Goal: Information Seeking & Learning: Check status

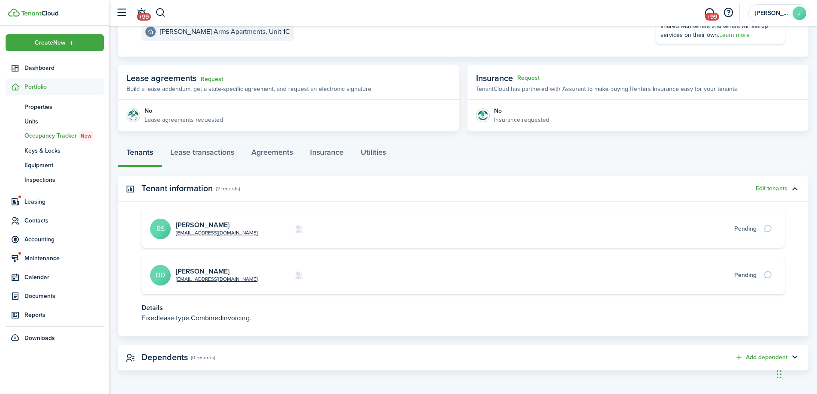
click at [32, 135] on span "Occupancy Tracker New" at bounding box center [63, 135] width 79 height 9
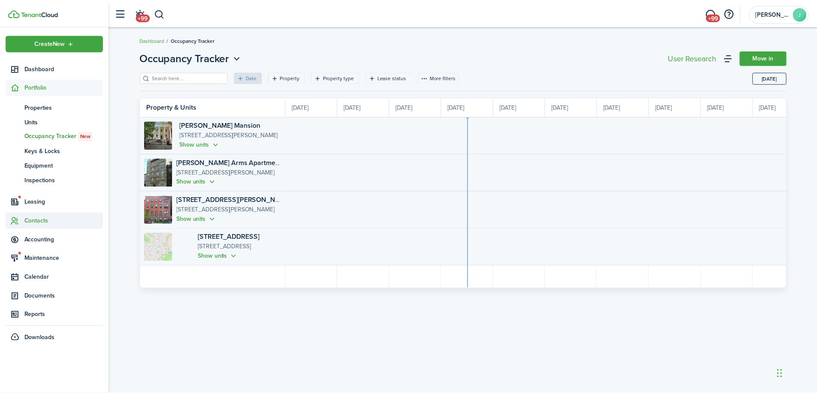
scroll to position [0, 157]
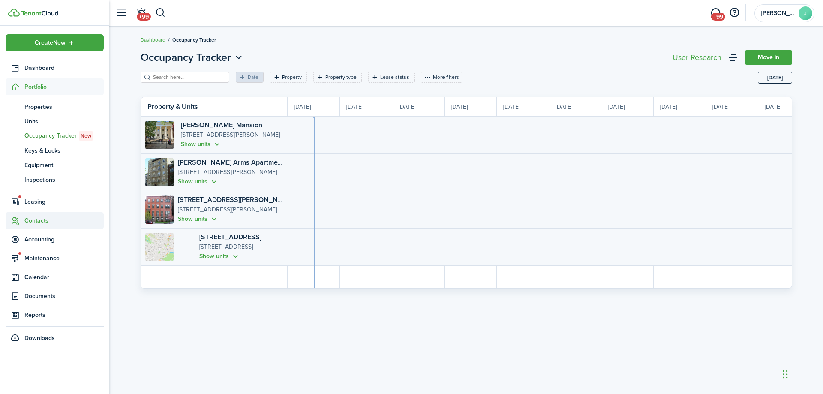
click at [37, 220] on span "Contacts" at bounding box center [63, 220] width 79 height 9
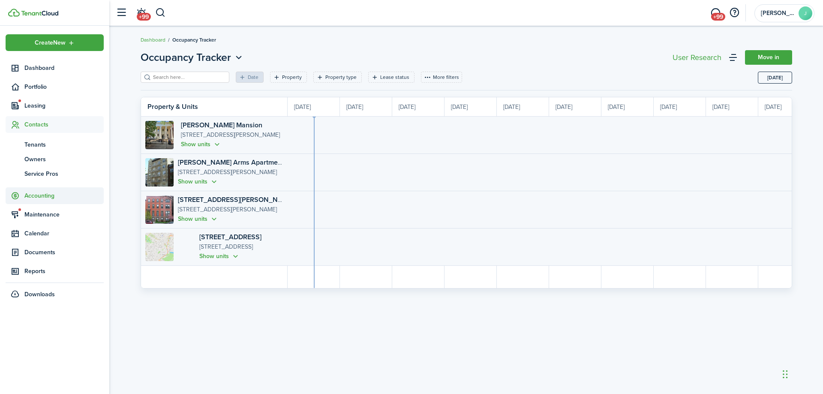
click at [31, 193] on span "Accounting" at bounding box center [63, 195] width 79 height 9
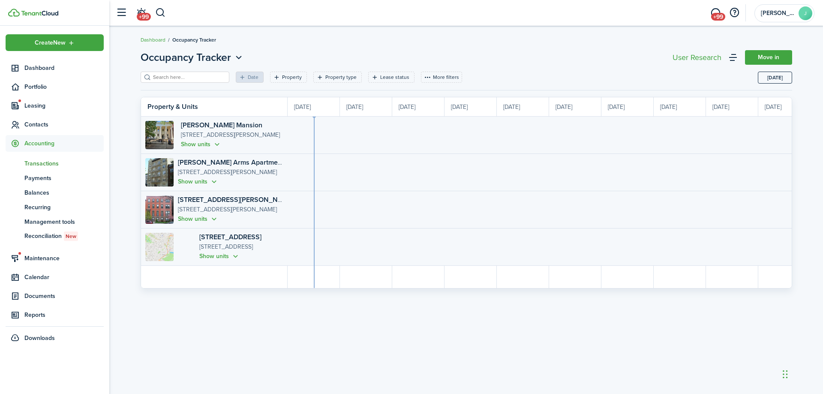
click at [39, 161] on span "Transactions" at bounding box center [63, 163] width 79 height 9
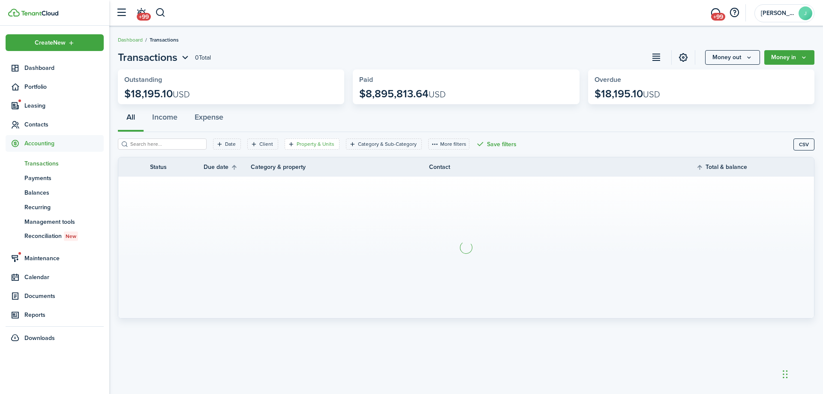
click at [297, 143] on filter-tag-label "Property & Units" at bounding box center [316, 144] width 38 height 8
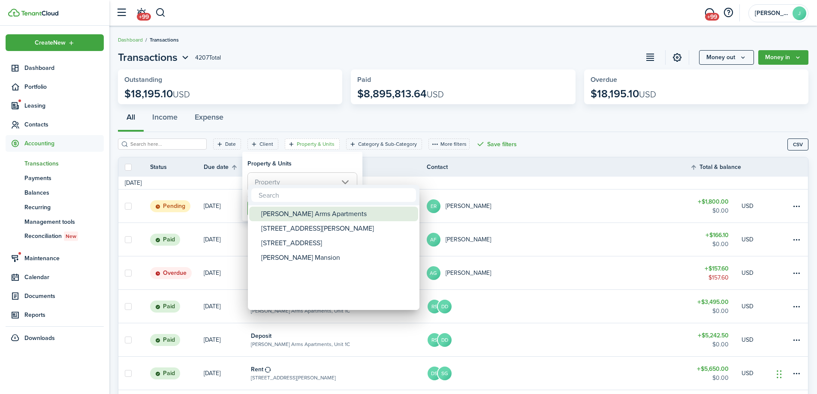
click at [297, 212] on div "[PERSON_NAME] Arms Apartments" at bounding box center [337, 214] width 152 height 15
type input "[PERSON_NAME] Arms Apartments"
click at [559, 175] on div at bounding box center [408, 196] width 954 height 531
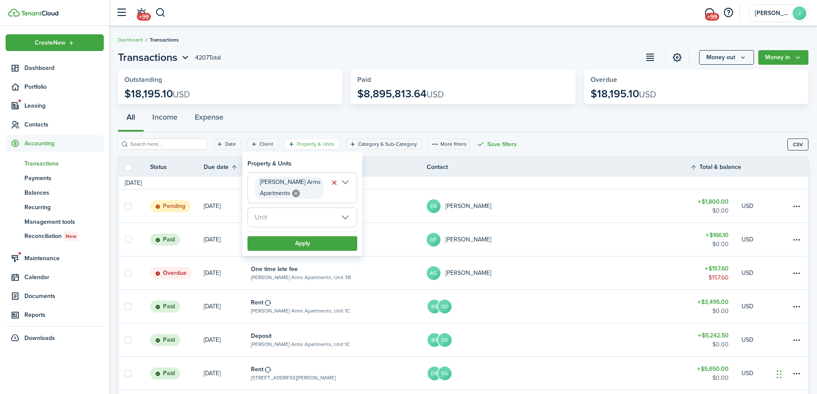
click at [317, 215] on span "Unit" at bounding box center [302, 217] width 109 height 19
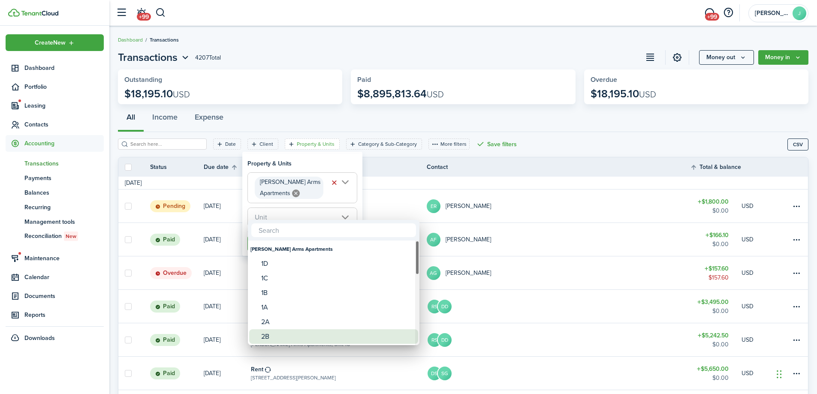
click at [274, 338] on div "2B" at bounding box center [337, 336] width 152 height 15
type input "2B"
click at [530, 61] on div at bounding box center [408, 196] width 954 height 531
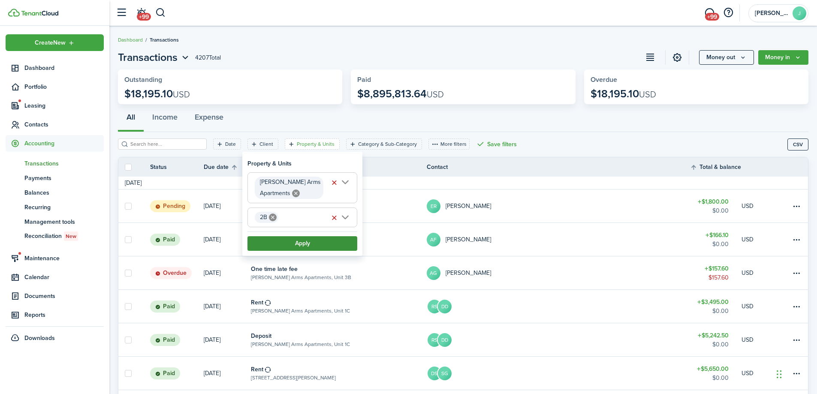
click at [317, 243] on button "Apply" at bounding box center [302, 243] width 110 height 15
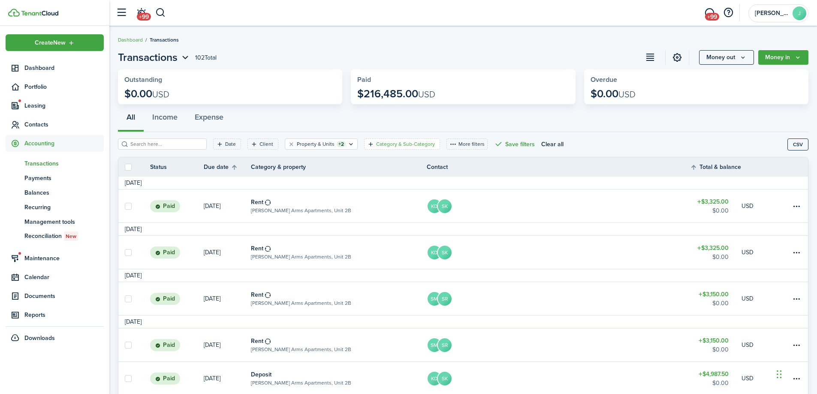
click at [411, 143] on filter-tag-label "Category & Sub-Category" at bounding box center [405, 144] width 59 height 8
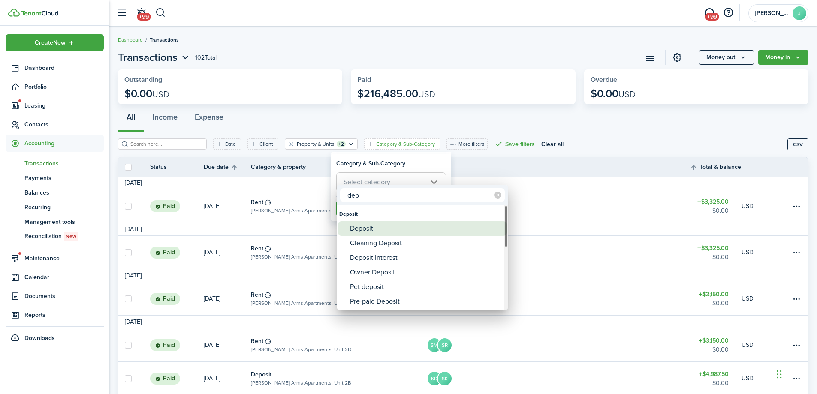
type input "dep"
click at [371, 229] on div "Deposit" at bounding box center [426, 228] width 152 height 15
type input "Deposit"
click at [601, 133] on div at bounding box center [408, 196] width 954 height 531
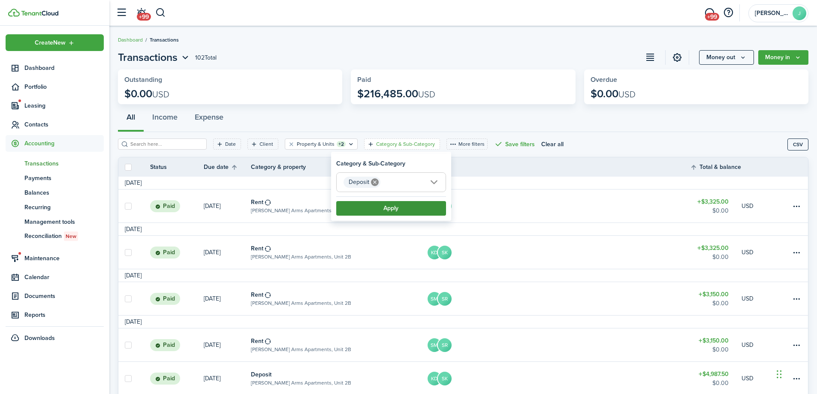
click at [380, 209] on button "Apply" at bounding box center [391, 208] width 110 height 15
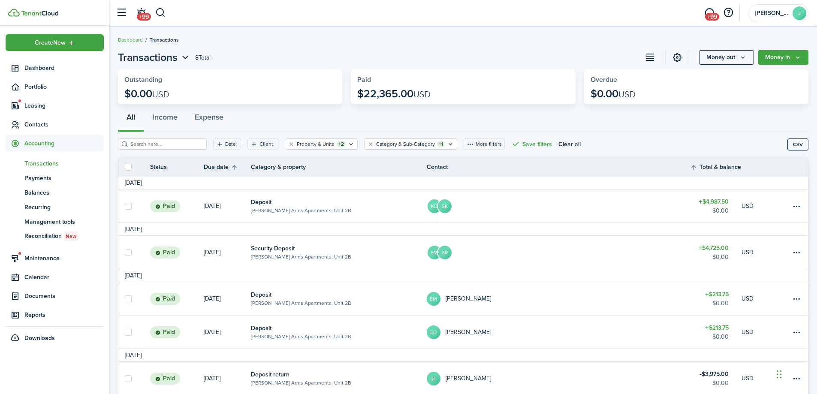
click at [264, 201] on table-info-title "Deposit" at bounding box center [261, 202] width 21 height 9
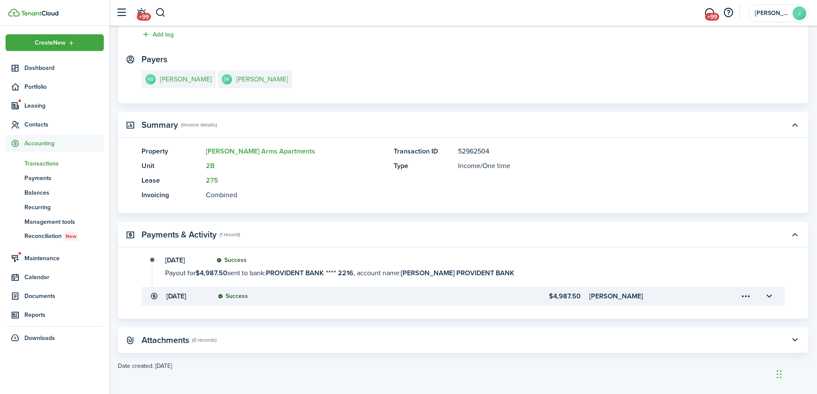
scroll to position [117, 0]
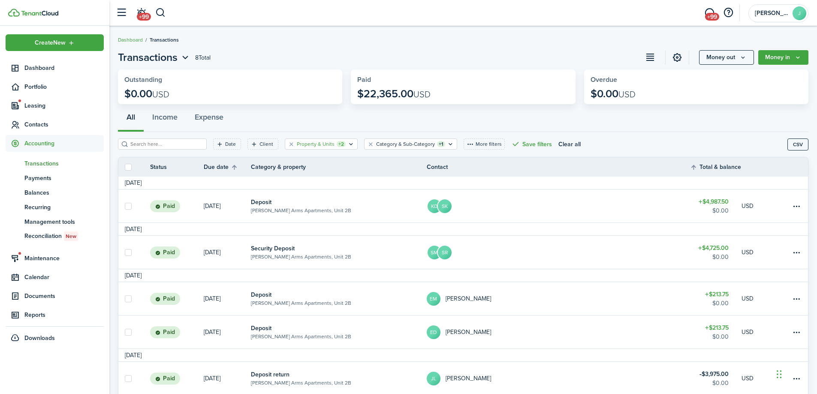
click at [325, 147] on div "Property & Units +2" at bounding box center [321, 144] width 49 height 8
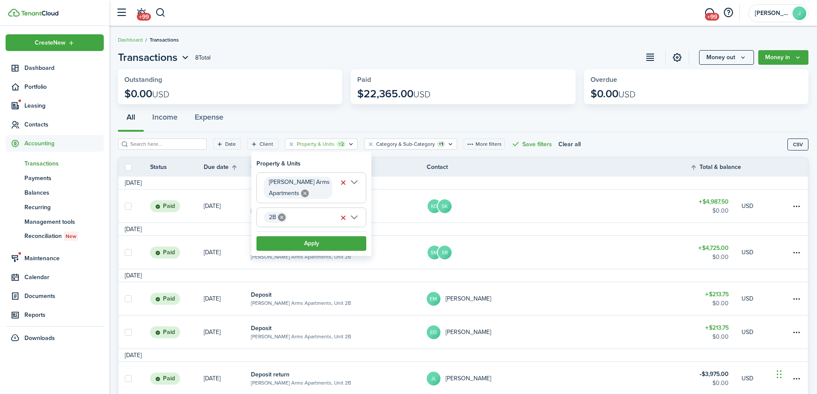
click at [281, 218] on icon at bounding box center [282, 218] width 8 height 8
click at [353, 216] on span "Unit" at bounding box center [311, 217] width 109 height 19
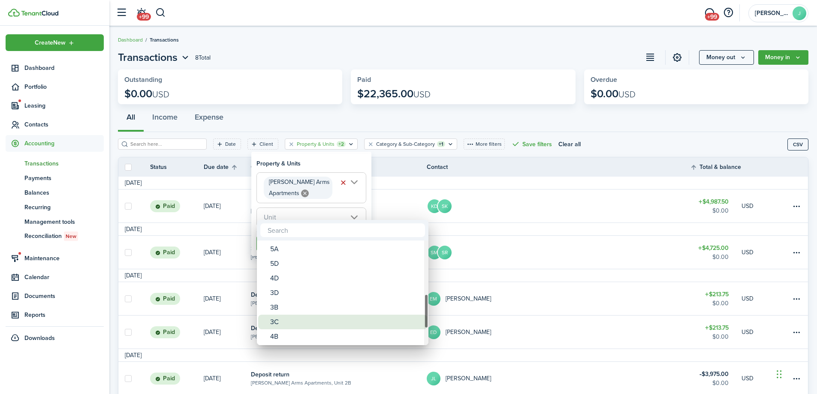
click at [278, 323] on div "3C" at bounding box center [346, 322] width 152 height 15
type input "3C"
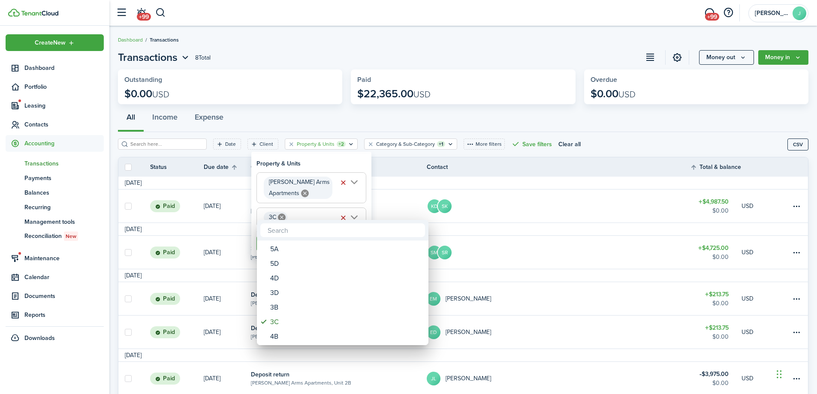
click at [499, 118] on div at bounding box center [408, 196] width 954 height 531
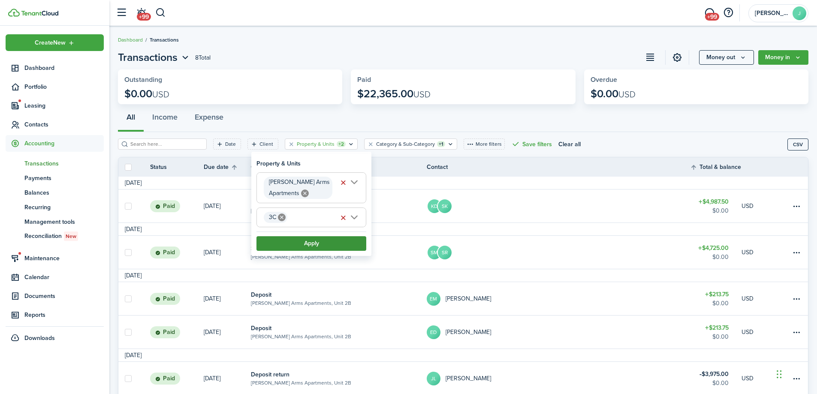
click at [309, 243] on button "Apply" at bounding box center [311, 243] width 110 height 15
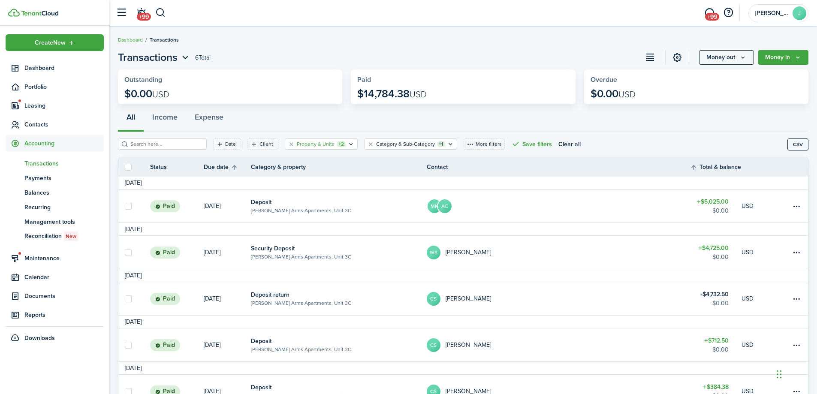
click at [298, 142] on filter-tag-label "Property & Units" at bounding box center [316, 144] width 38 height 8
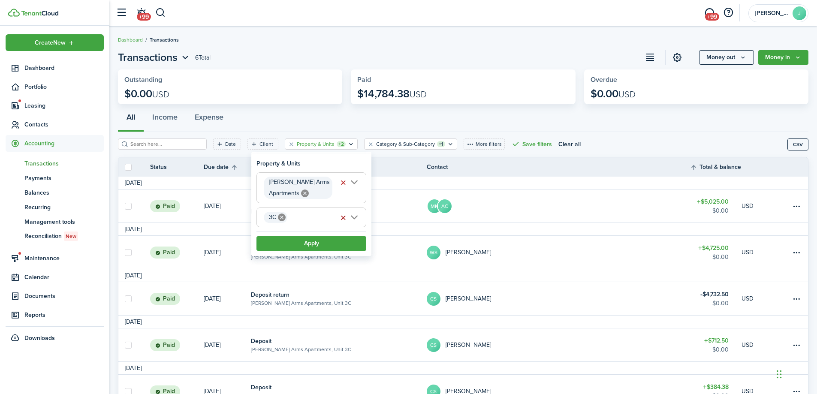
click at [343, 217] on button "button" at bounding box center [343, 218] width 12 height 12
click at [357, 217] on span "Unit" at bounding box center [311, 217] width 109 height 19
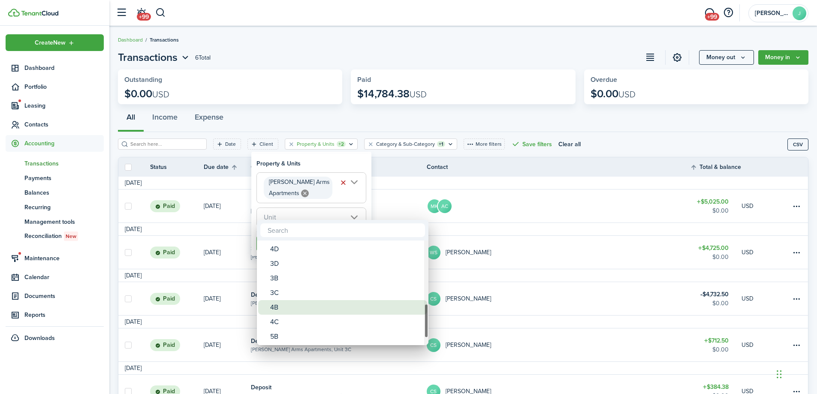
click at [276, 309] on div "4B" at bounding box center [346, 307] width 152 height 15
type input "4B"
click at [563, 169] on div at bounding box center [408, 196] width 954 height 531
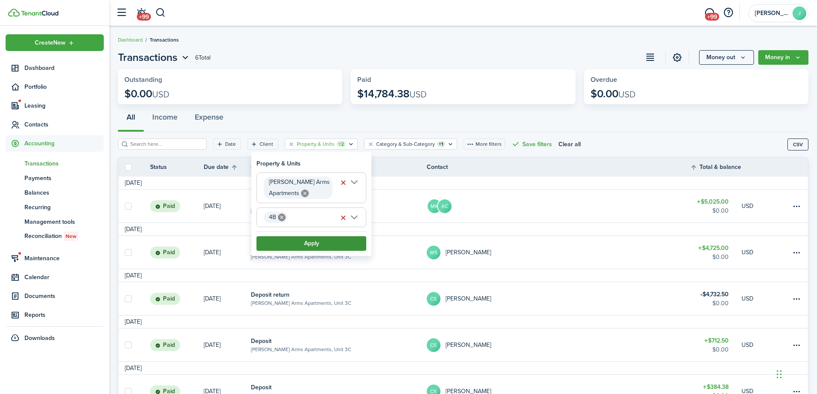
click at [309, 245] on button "Apply" at bounding box center [311, 243] width 110 height 15
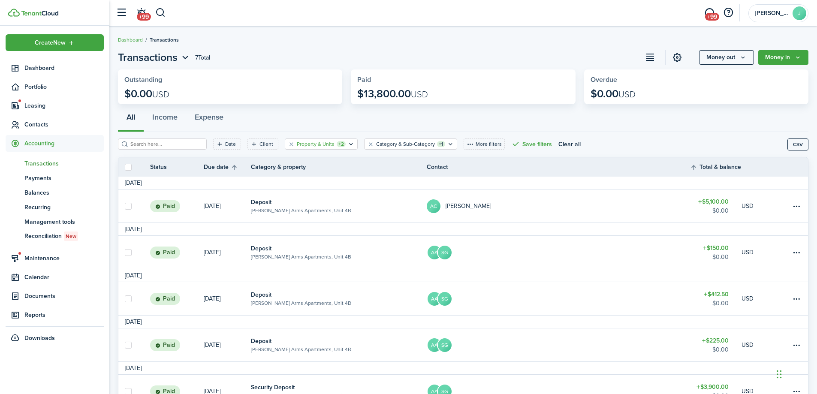
click at [347, 143] on icon "Open filter" at bounding box center [350, 144] width 7 height 7
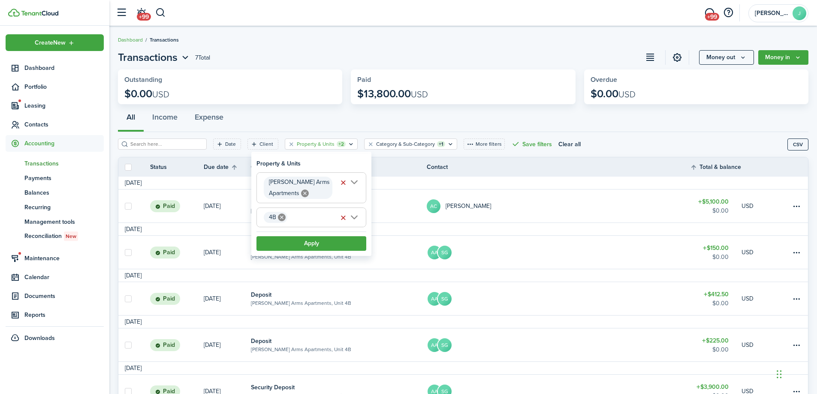
click at [282, 218] on icon at bounding box center [282, 218] width 8 height 8
click at [353, 217] on span "Unit" at bounding box center [311, 217] width 109 height 19
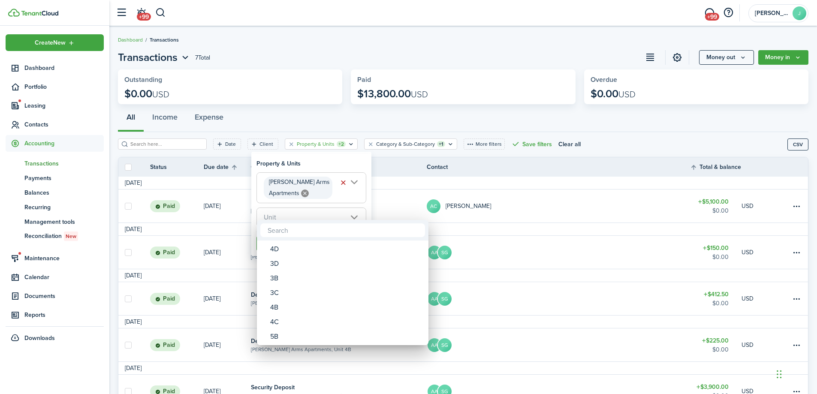
click at [490, 59] on div at bounding box center [408, 196] width 954 height 531
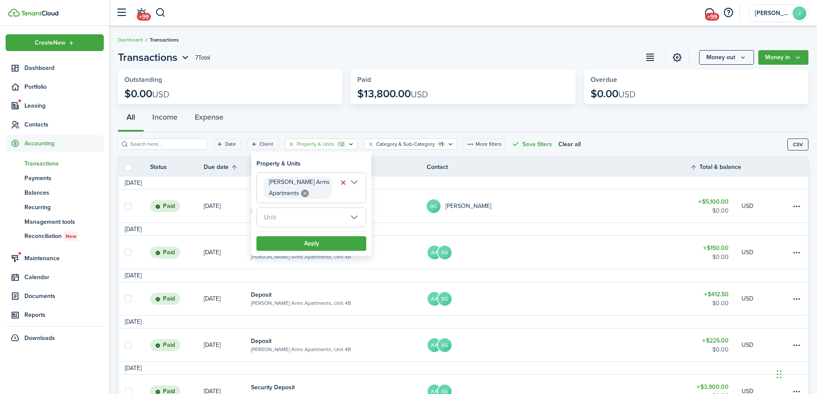
click at [357, 217] on span "Unit" at bounding box center [311, 217] width 109 height 19
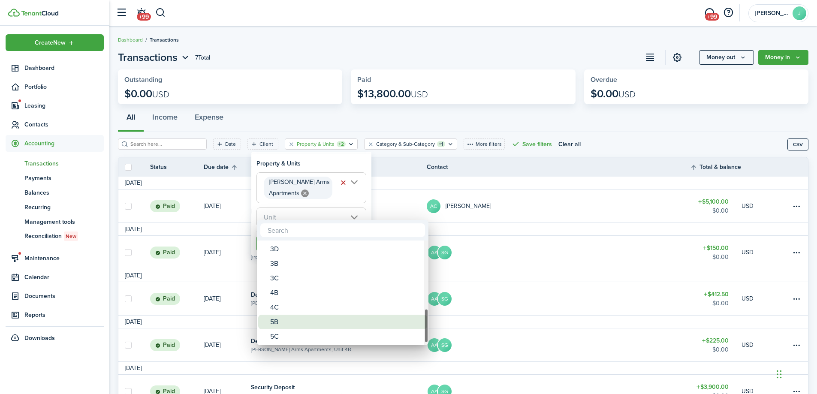
click at [286, 323] on div "5B" at bounding box center [346, 322] width 152 height 15
type input "5B"
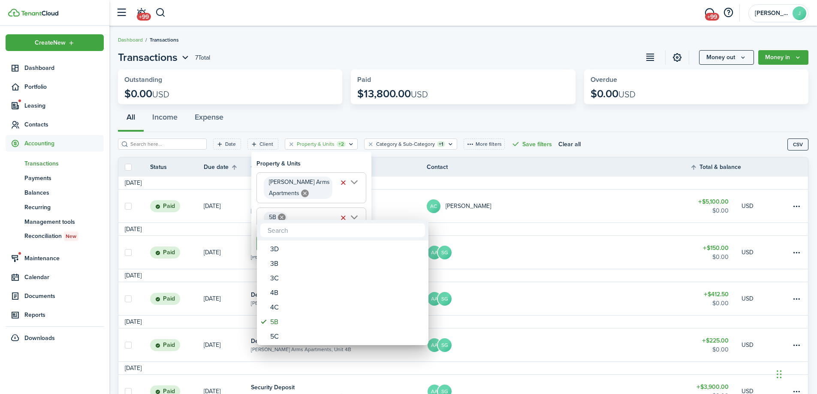
click at [528, 63] on div at bounding box center [408, 196] width 954 height 531
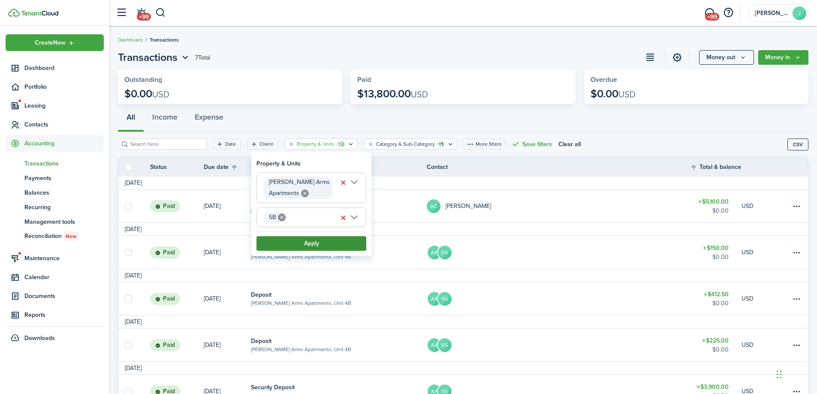
click at [315, 244] on button "Apply" at bounding box center [311, 243] width 110 height 15
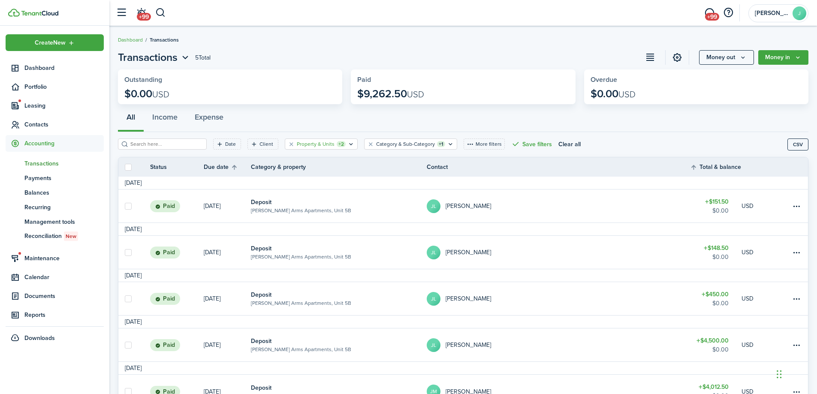
click at [337, 143] on filter-tag-counter "+2" at bounding box center [341, 144] width 9 height 6
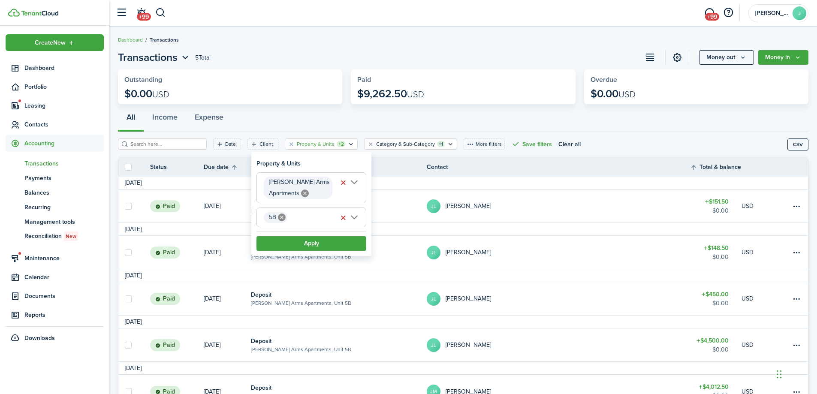
click at [280, 216] on icon at bounding box center [282, 218] width 8 height 8
click at [290, 220] on span "Unit" at bounding box center [311, 217] width 109 height 19
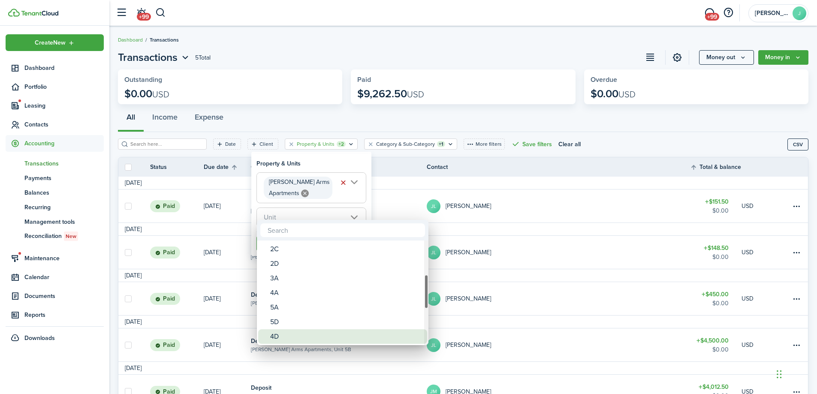
click at [279, 334] on div "4D" at bounding box center [346, 336] width 152 height 15
type input "4D"
click at [265, 334] on span at bounding box center [264, 337] width 12 height 12
click at [283, 325] on div "5D" at bounding box center [346, 322] width 152 height 15
type input "5D"
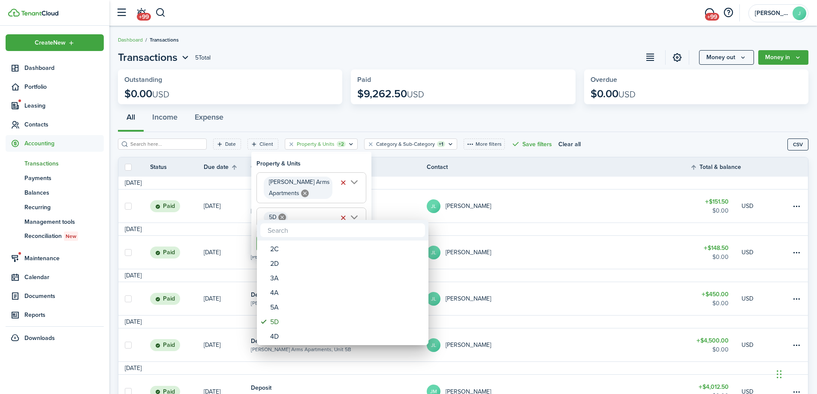
click at [687, 123] on div at bounding box center [408, 196] width 954 height 531
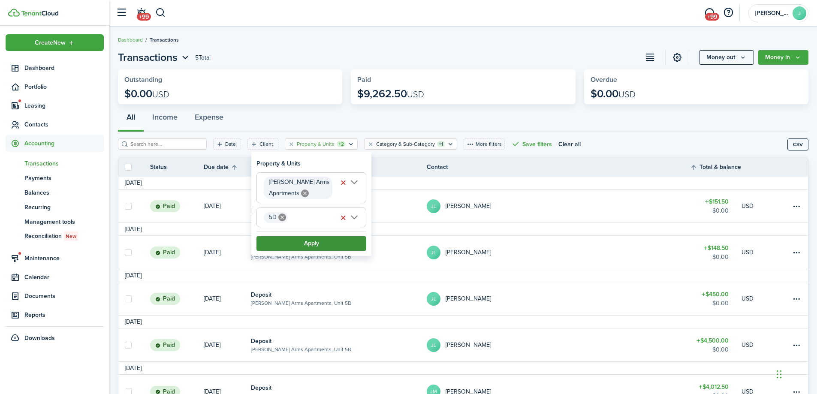
click at [327, 244] on button "Apply" at bounding box center [311, 243] width 110 height 15
